Goal: Obtain resource: Download file/media

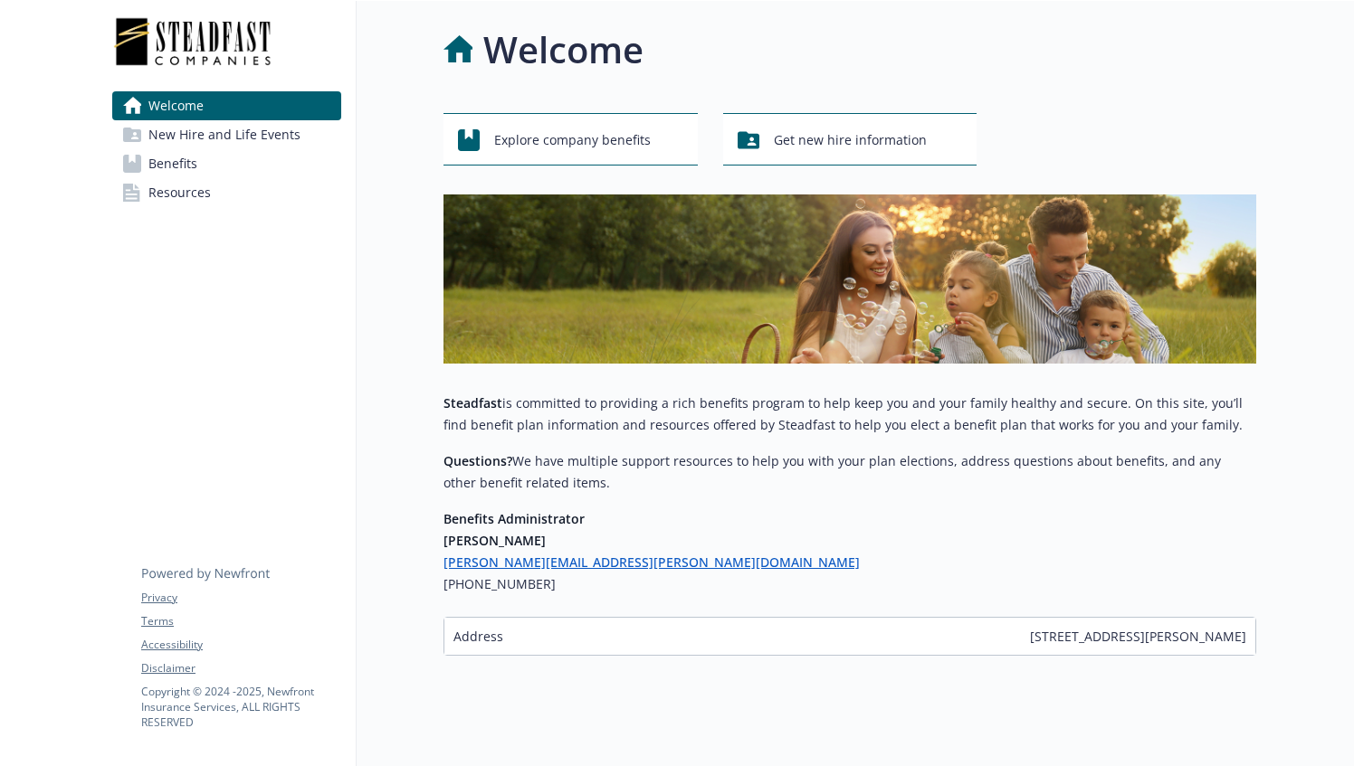
click at [224, 170] on link "Benefits" at bounding box center [226, 163] width 229 height 29
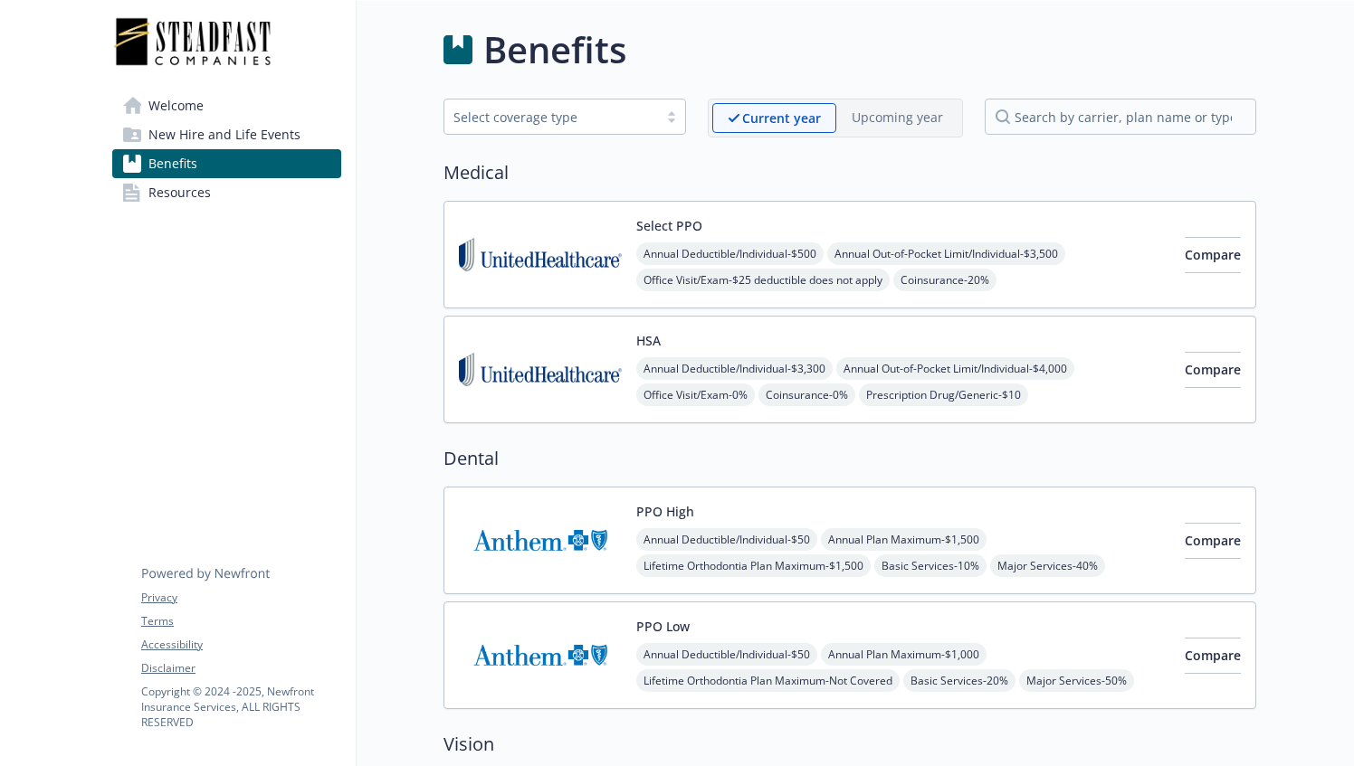
click at [235, 195] on link "Resources" at bounding box center [226, 192] width 229 height 29
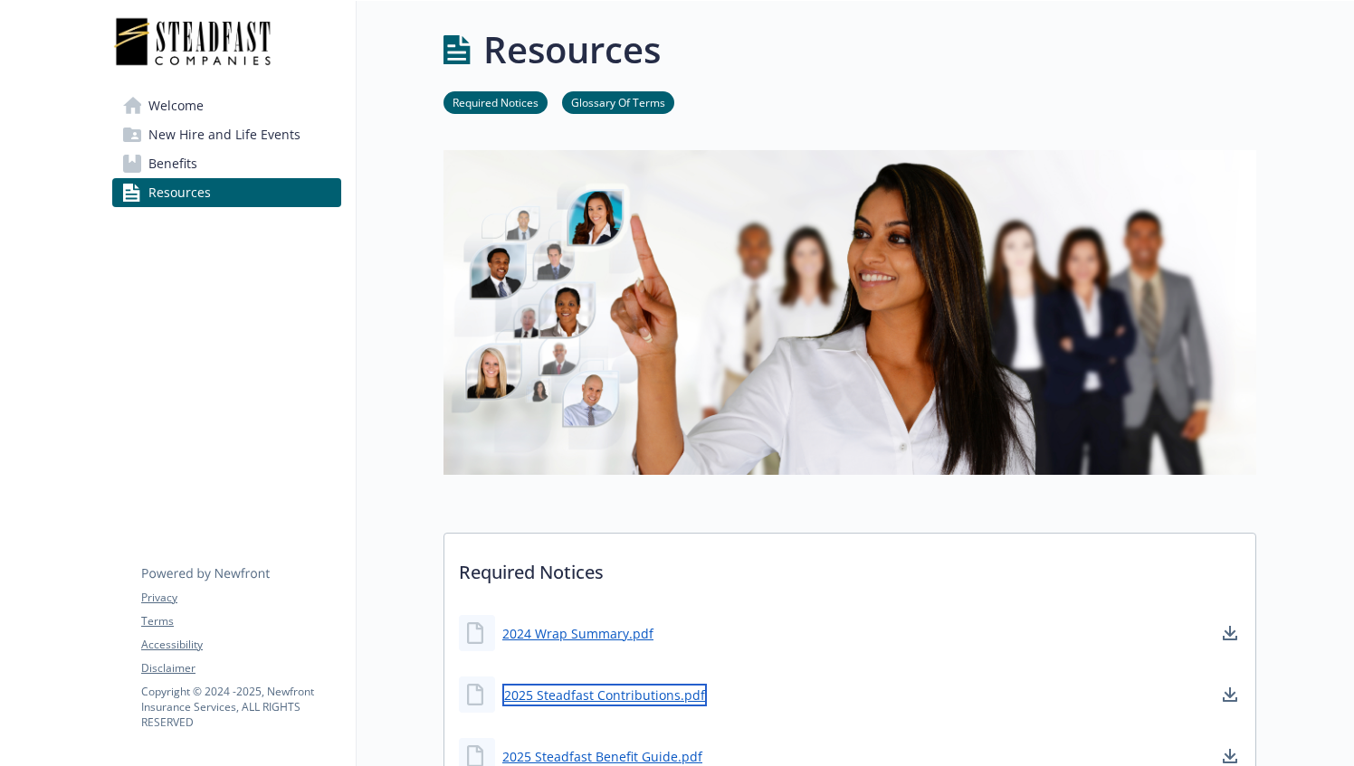
click at [622, 692] on link "2025 Steadfast Contributions.pdf" at bounding box center [604, 695] width 205 height 23
